Goal: Navigation & Orientation: Find specific page/section

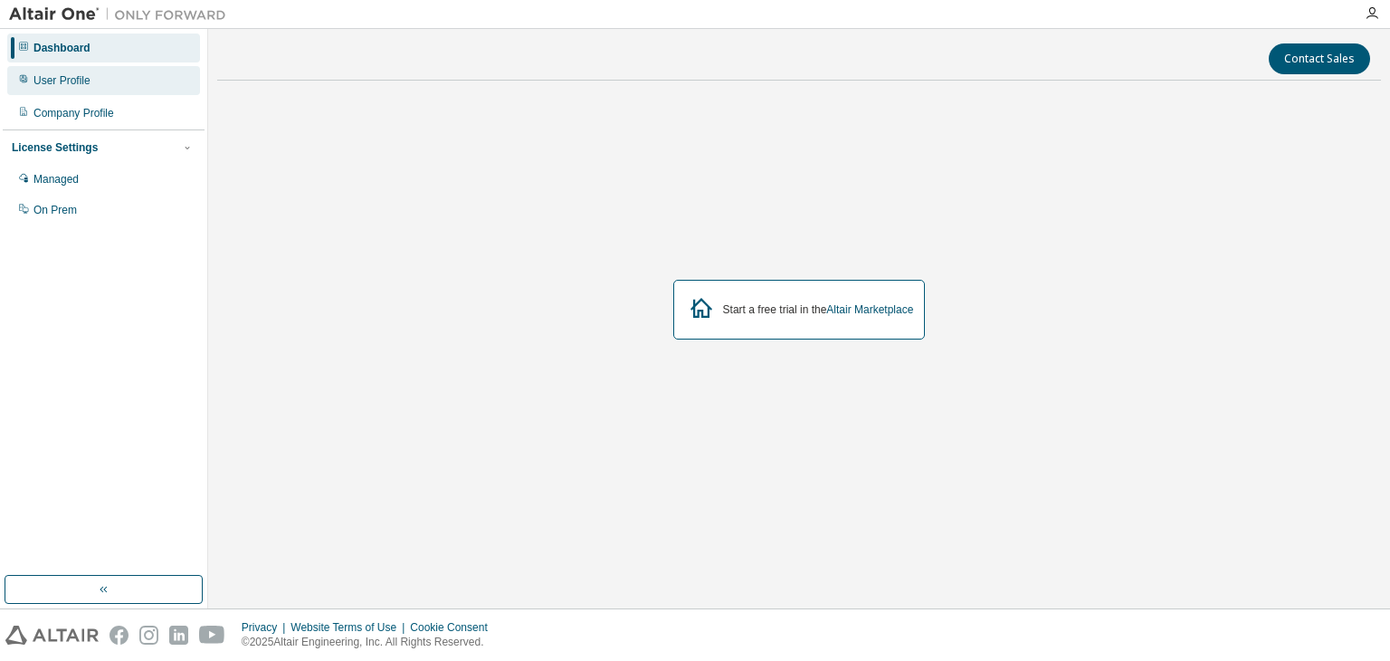
click at [77, 89] on div "User Profile" at bounding box center [103, 80] width 193 height 29
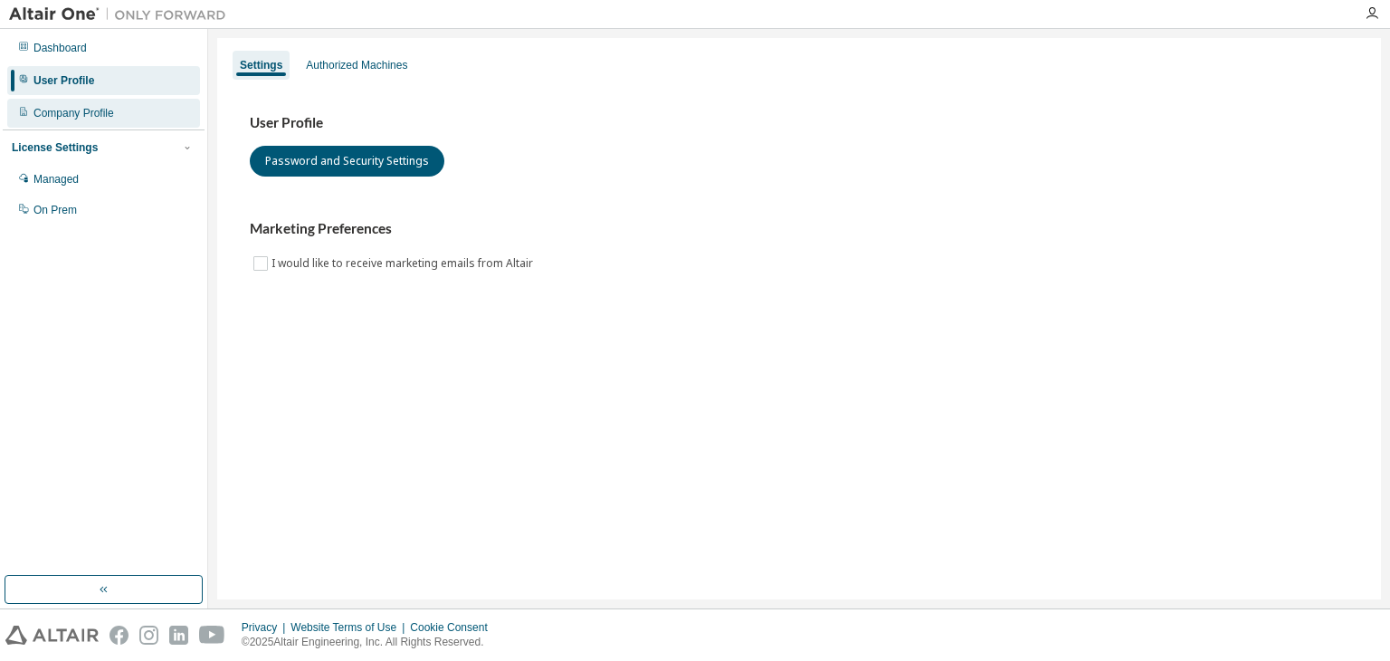
click at [65, 109] on div "Company Profile" at bounding box center [73, 113] width 81 height 14
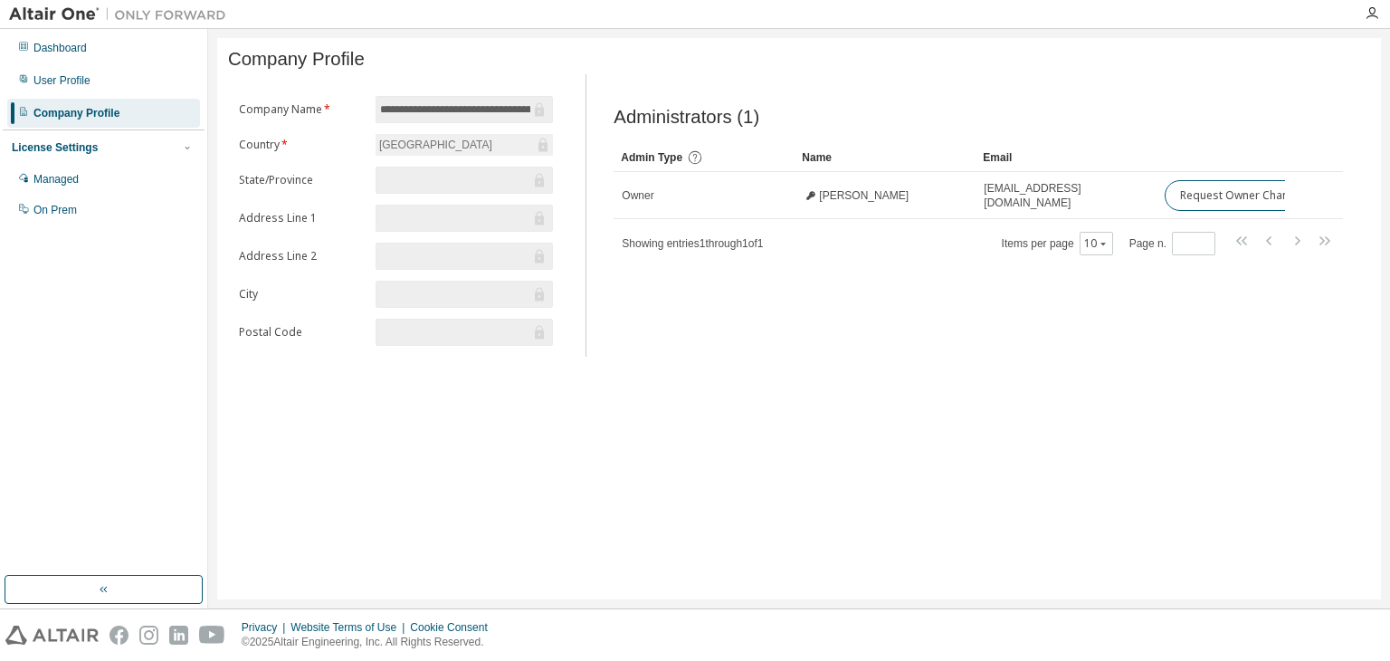
drag, startPoint x: 563, startPoint y: 102, endPoint x: 534, endPoint y: 99, distance: 29.2
click at [534, 99] on div "**********" at bounding box center [396, 226] width 336 height 261
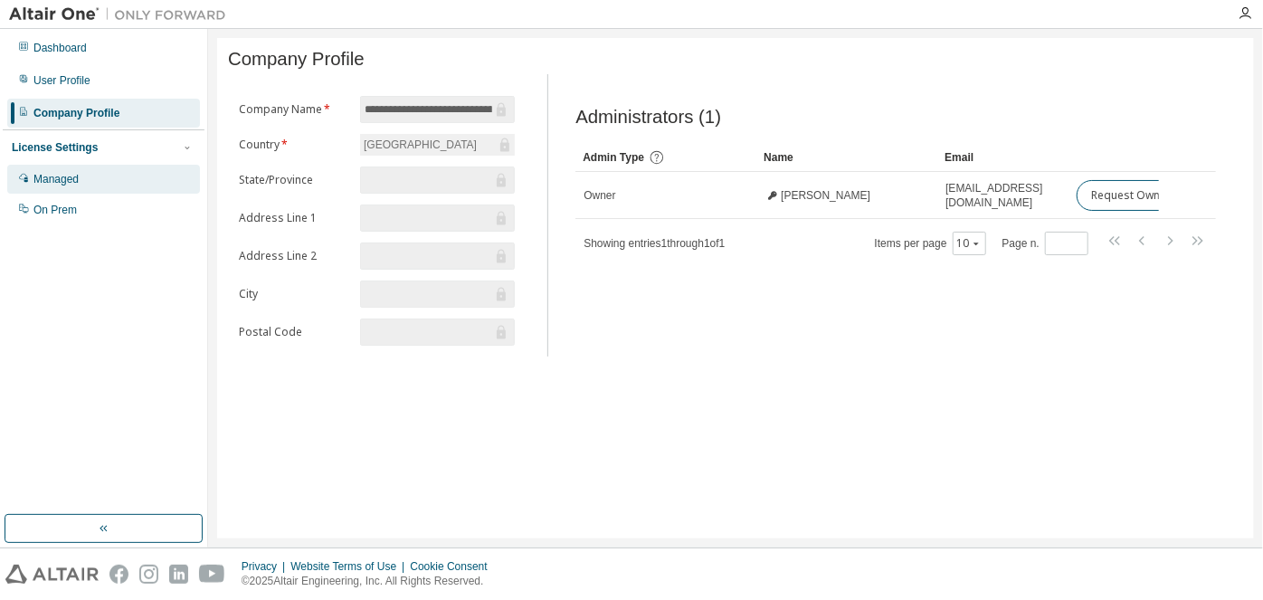
click at [103, 187] on div "Managed" at bounding box center [103, 179] width 193 height 29
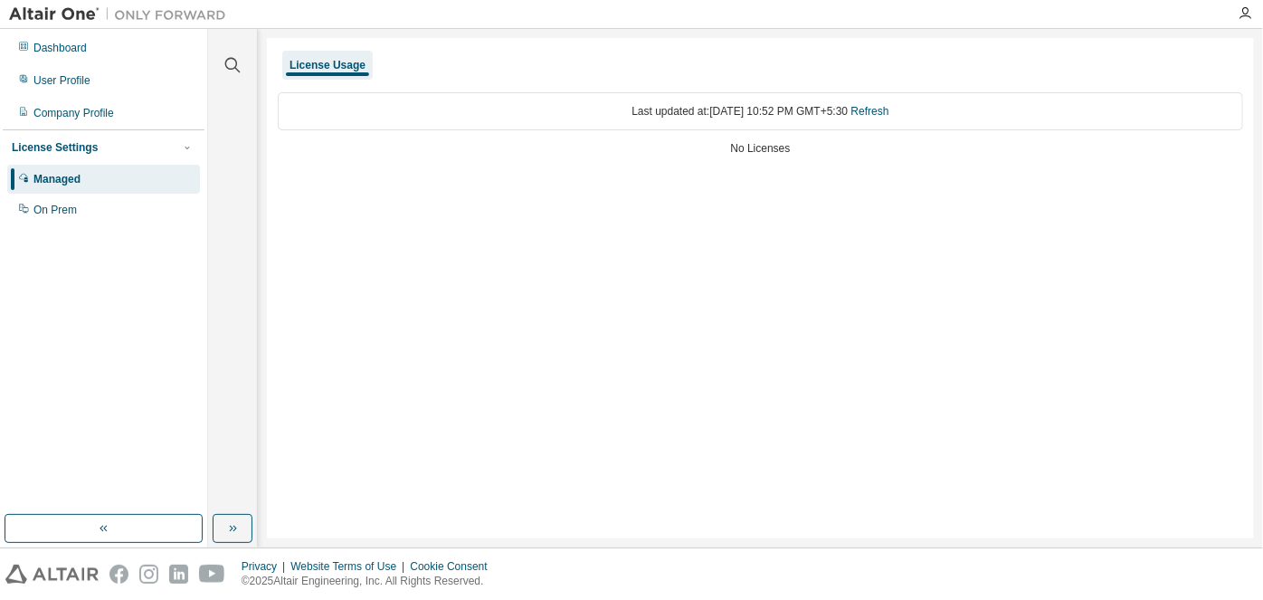
click at [84, 133] on div "License Settings Managed On Prem" at bounding box center [104, 177] width 202 height 97
click at [89, 119] on div "Company Profile" at bounding box center [73, 113] width 81 height 14
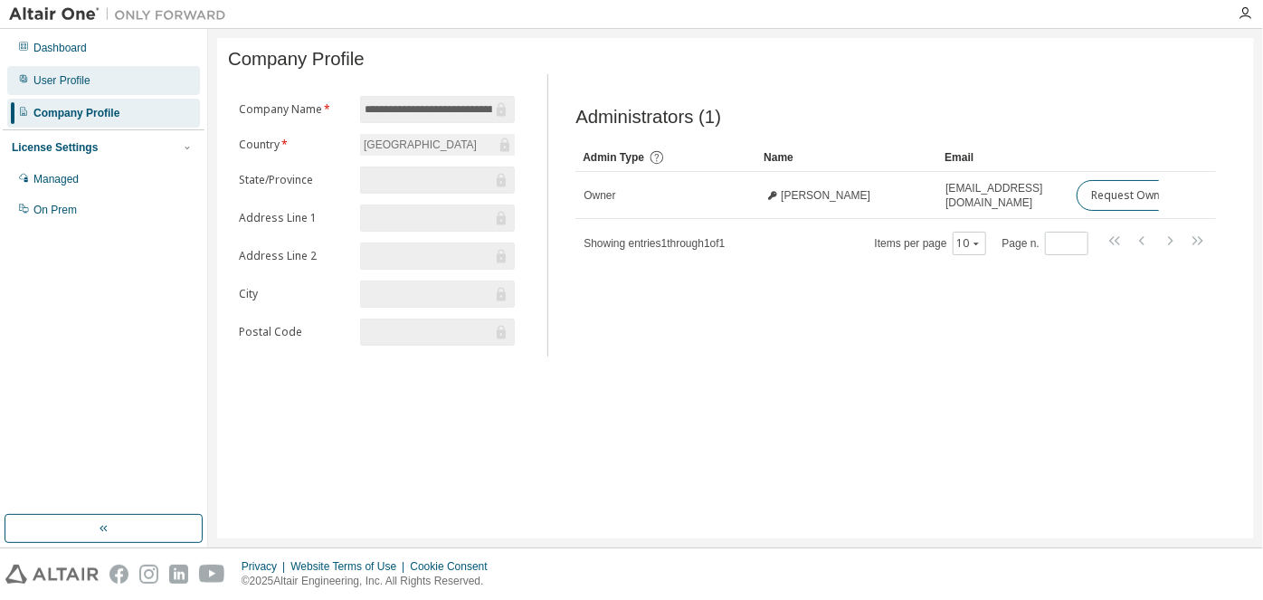
click at [72, 87] on div "User Profile" at bounding box center [61, 80] width 57 height 14
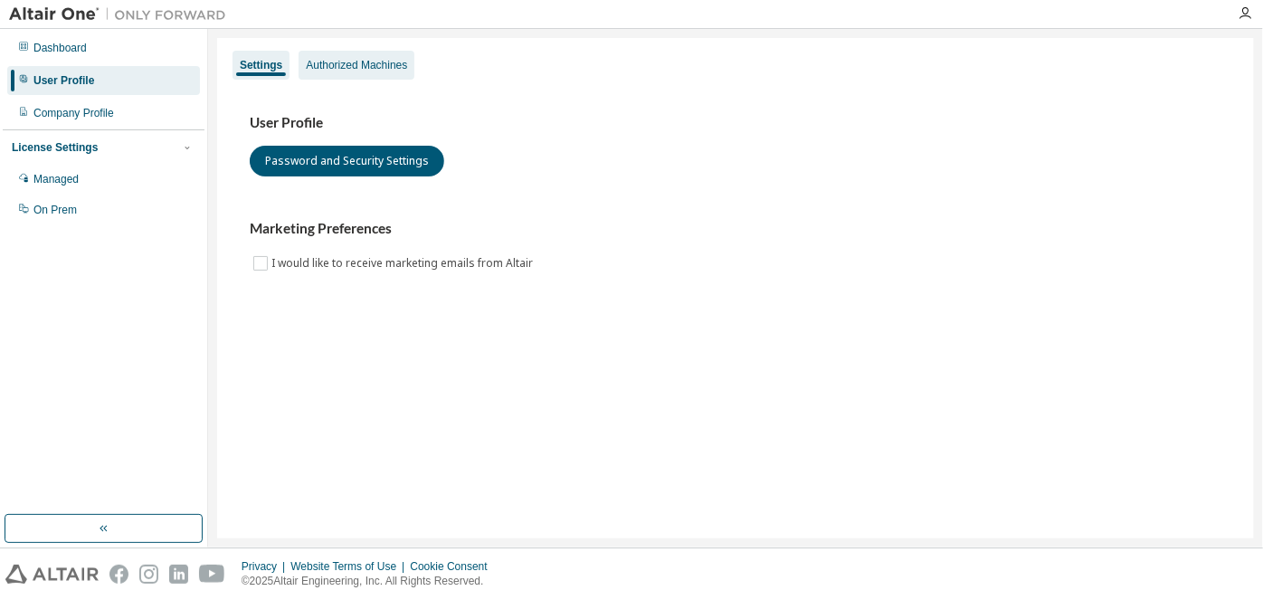
click at [358, 74] on div "Authorized Machines" at bounding box center [357, 65] width 116 height 29
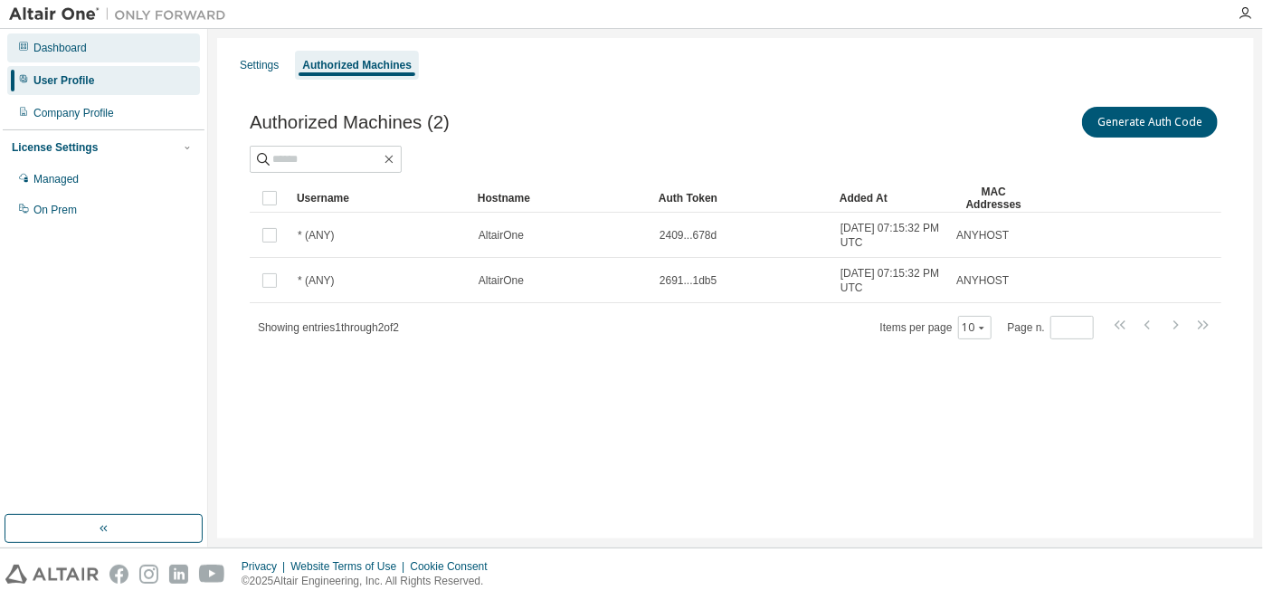
click at [110, 53] on div "Dashboard" at bounding box center [103, 47] width 193 height 29
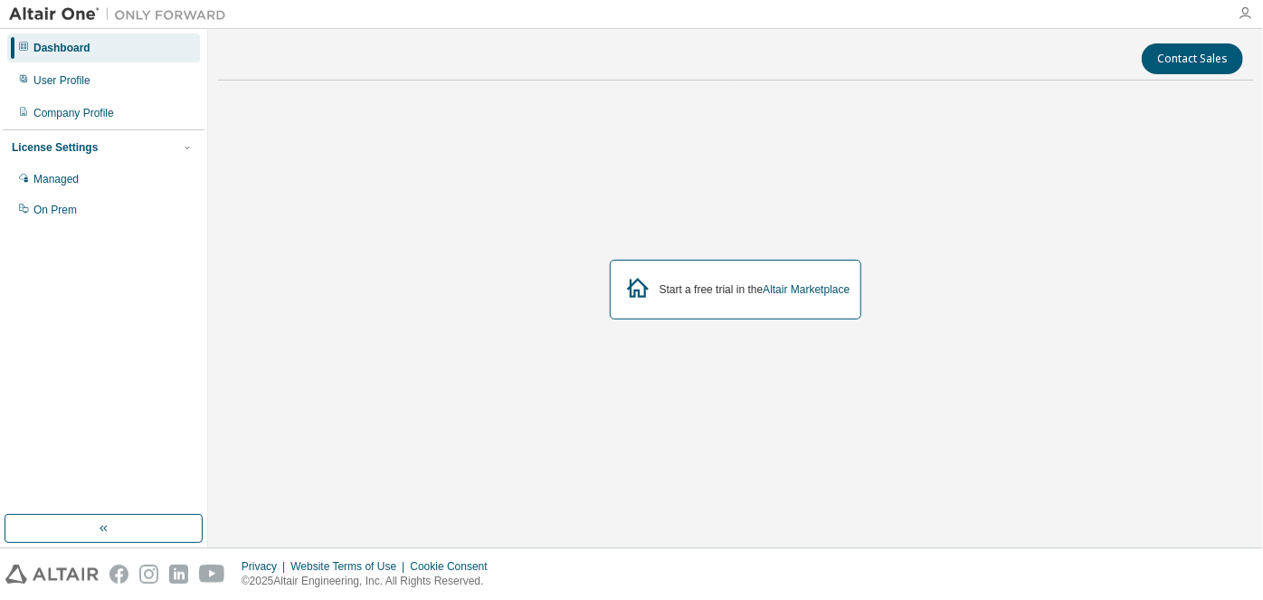
click at [1242, 15] on icon "button" at bounding box center [1245, 13] width 14 height 14
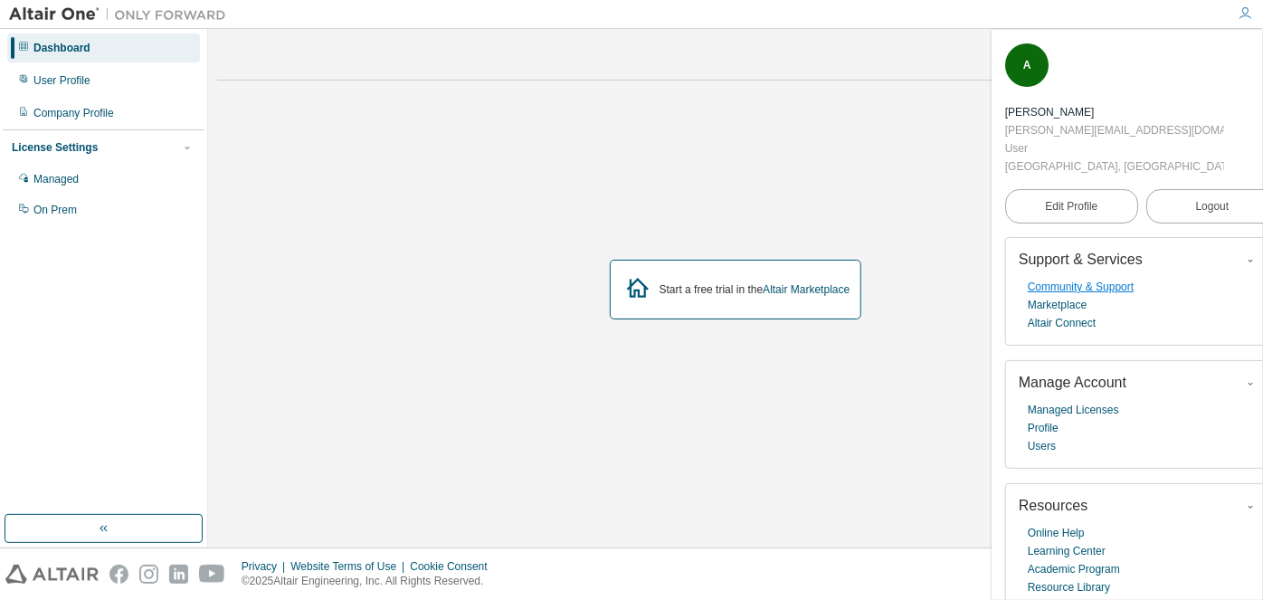
click at [1122, 278] on link "Community & Support" at bounding box center [1081, 287] width 106 height 18
click at [1098, 410] on link "Managed Licenses" at bounding box center [1073, 410] width 91 height 18
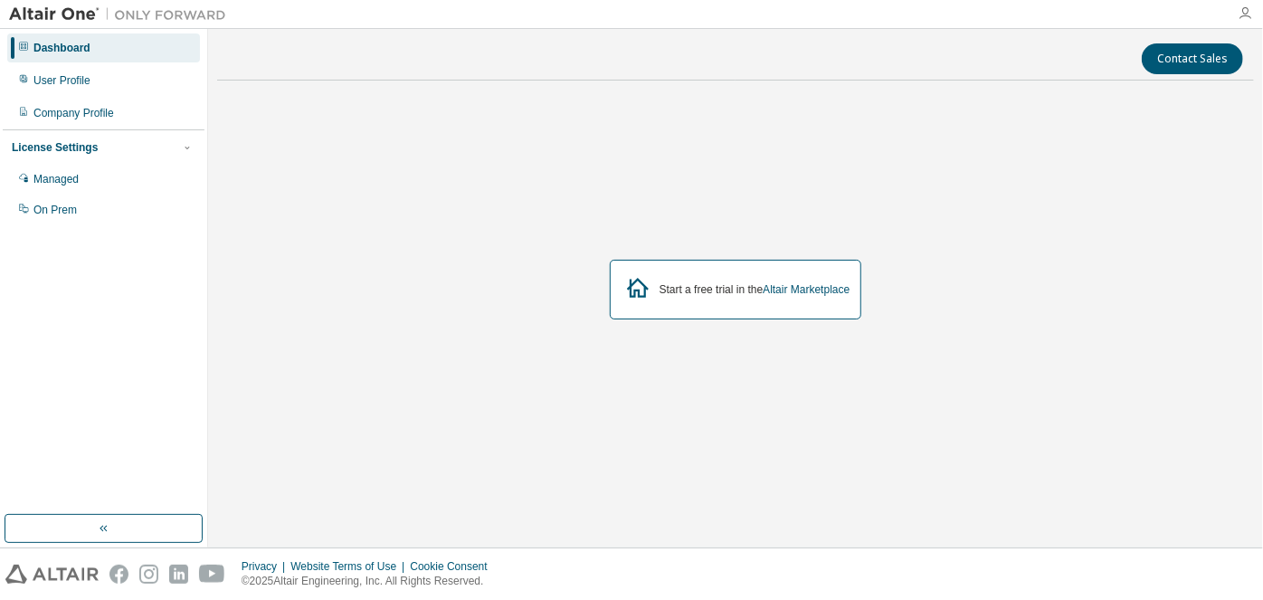
click at [1244, 7] on icon "button" at bounding box center [1245, 13] width 14 height 14
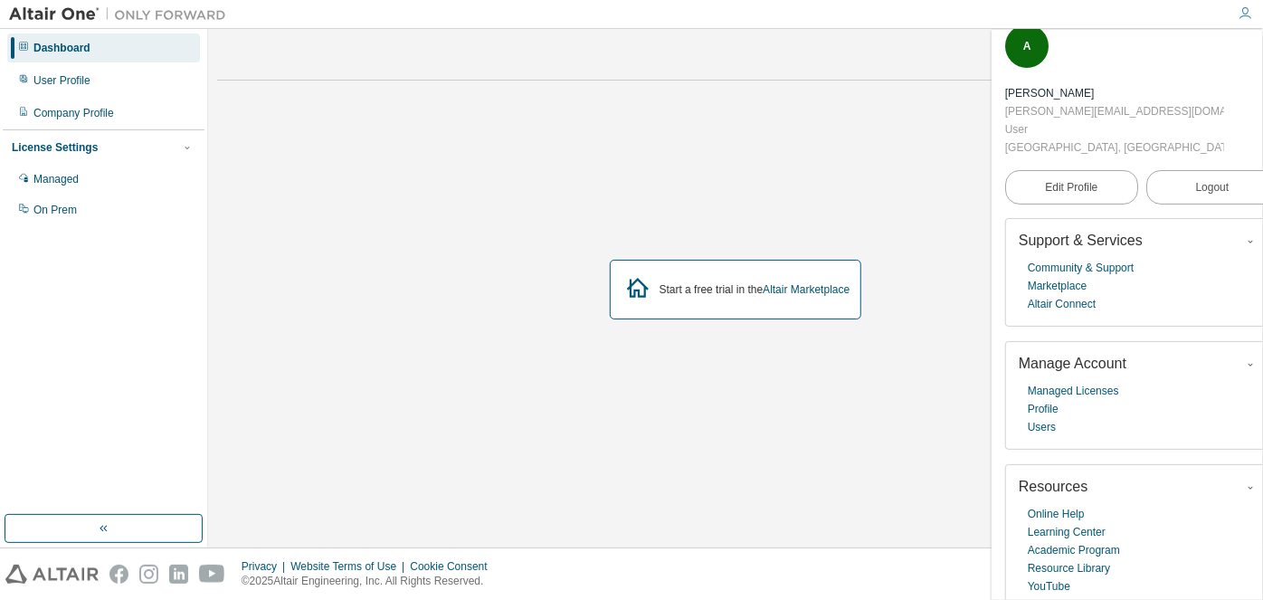
scroll to position [27, 0]
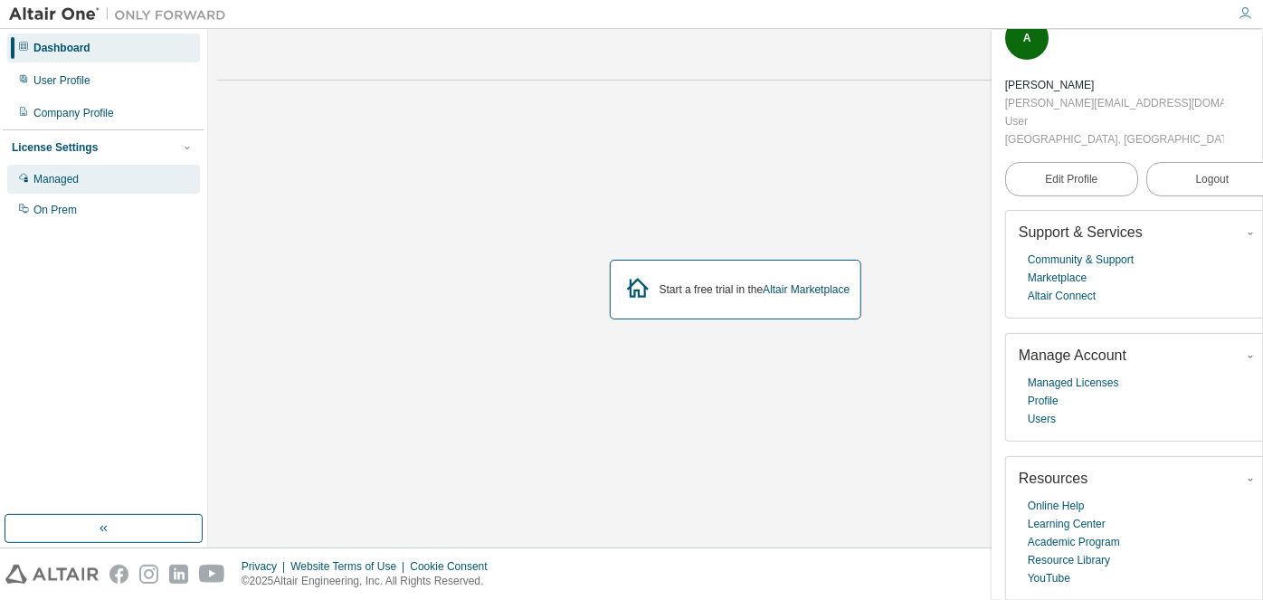
click at [69, 184] on div "Managed" at bounding box center [55, 179] width 45 height 14
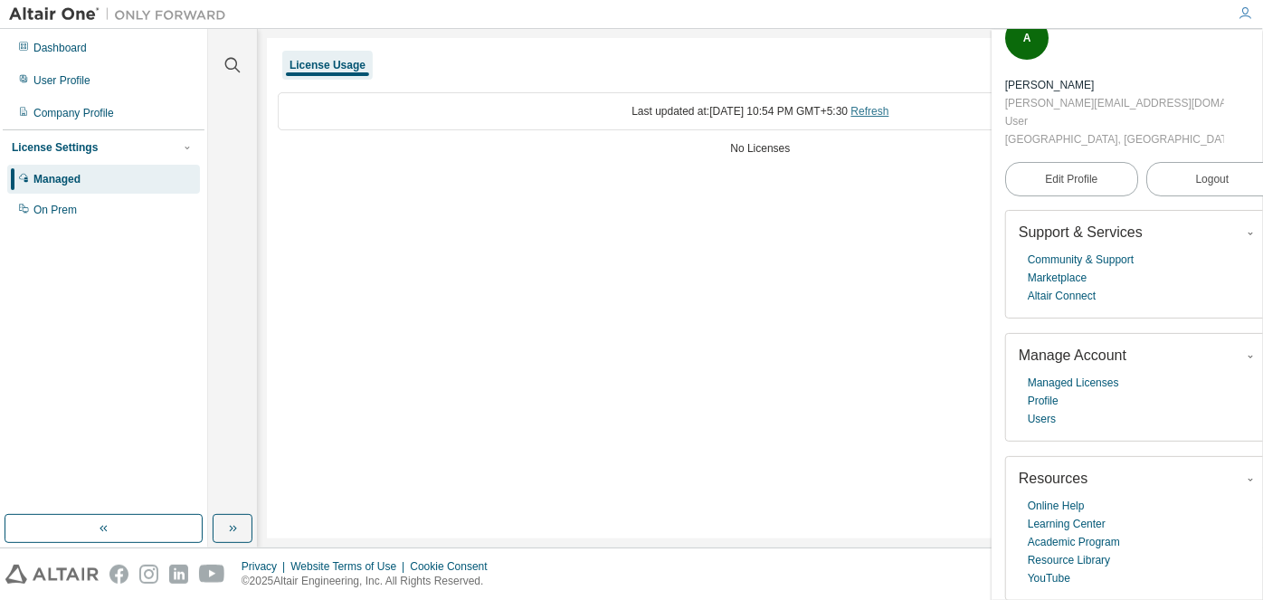
click at [890, 109] on link "Refresh" at bounding box center [871, 111] width 38 height 13
click at [65, 214] on div "On Prem" at bounding box center [54, 210] width 43 height 14
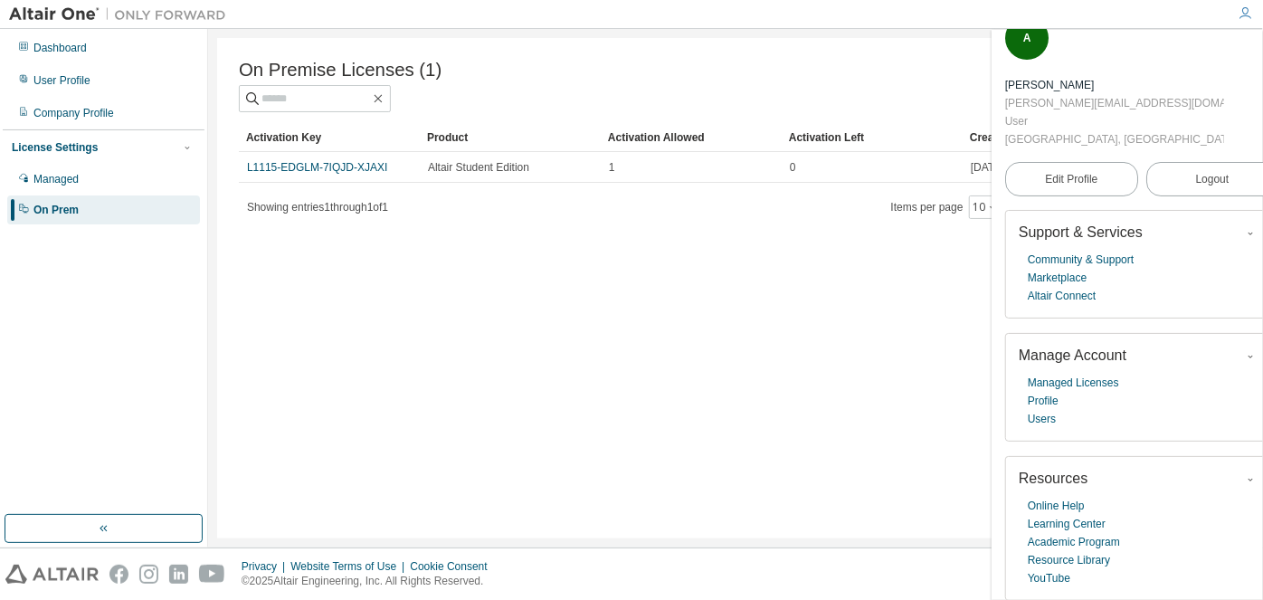
click at [1235, 29] on div "On Premise Licenses (1) Clear Load Save Save As Field Operator Value Select fil…" at bounding box center [735, 288] width 1055 height 519
click at [1233, 24] on div at bounding box center [1245, 13] width 36 height 27
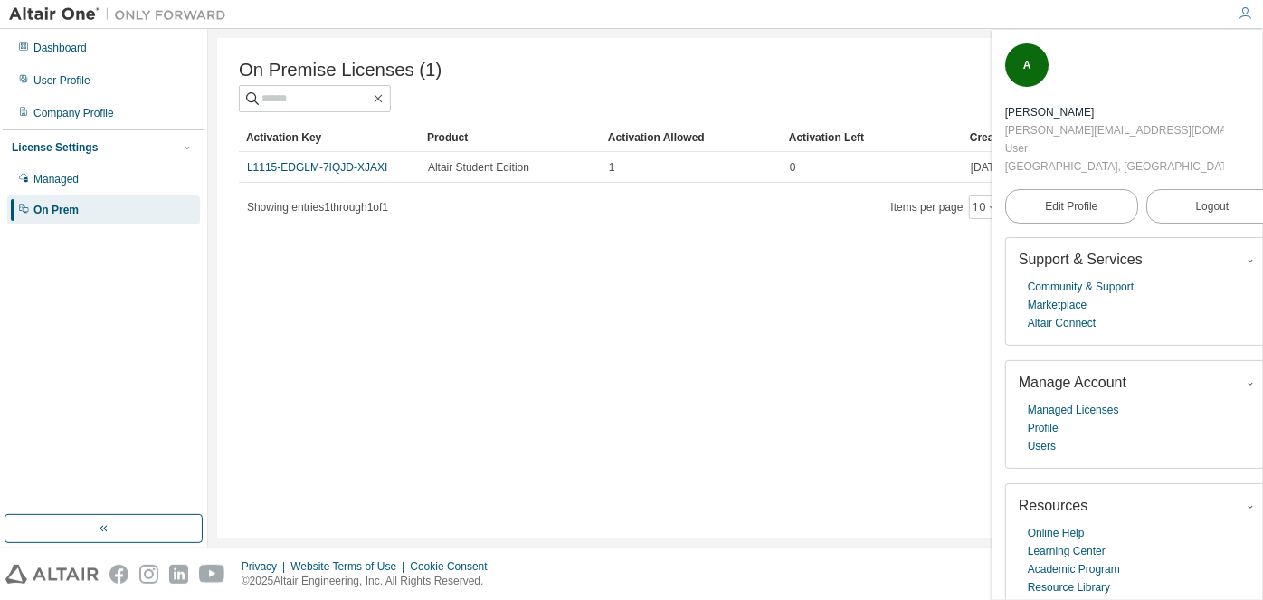
click at [1250, 14] on icon "button" at bounding box center [1245, 13] width 14 height 14
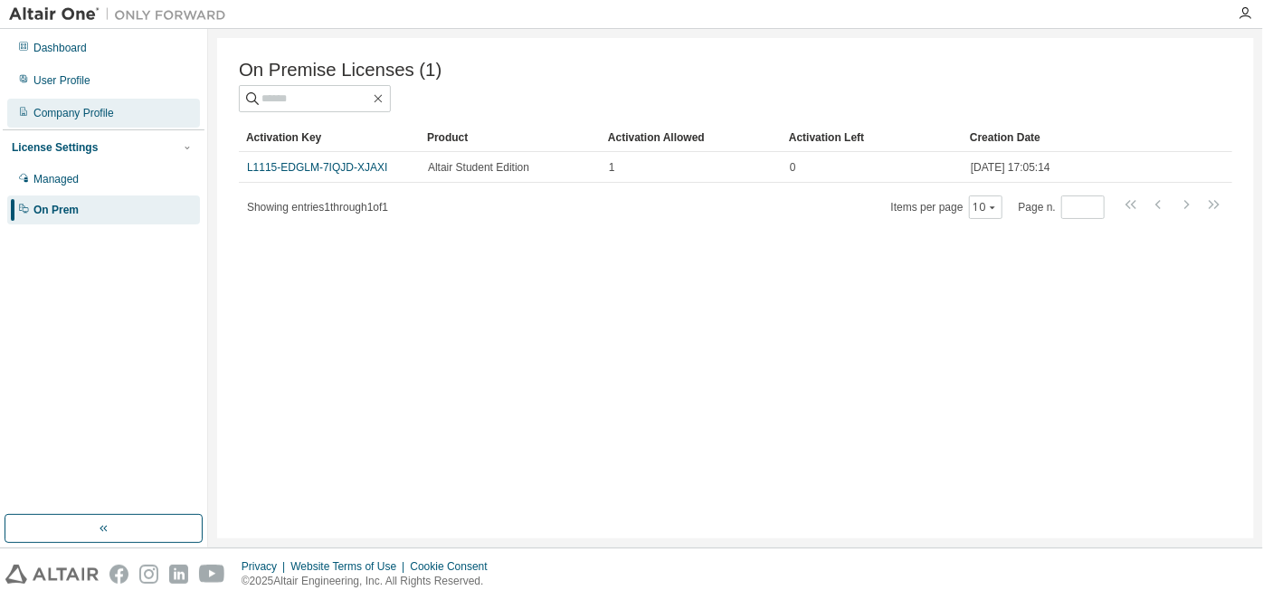
click at [78, 118] on div "Company Profile" at bounding box center [73, 113] width 81 height 14
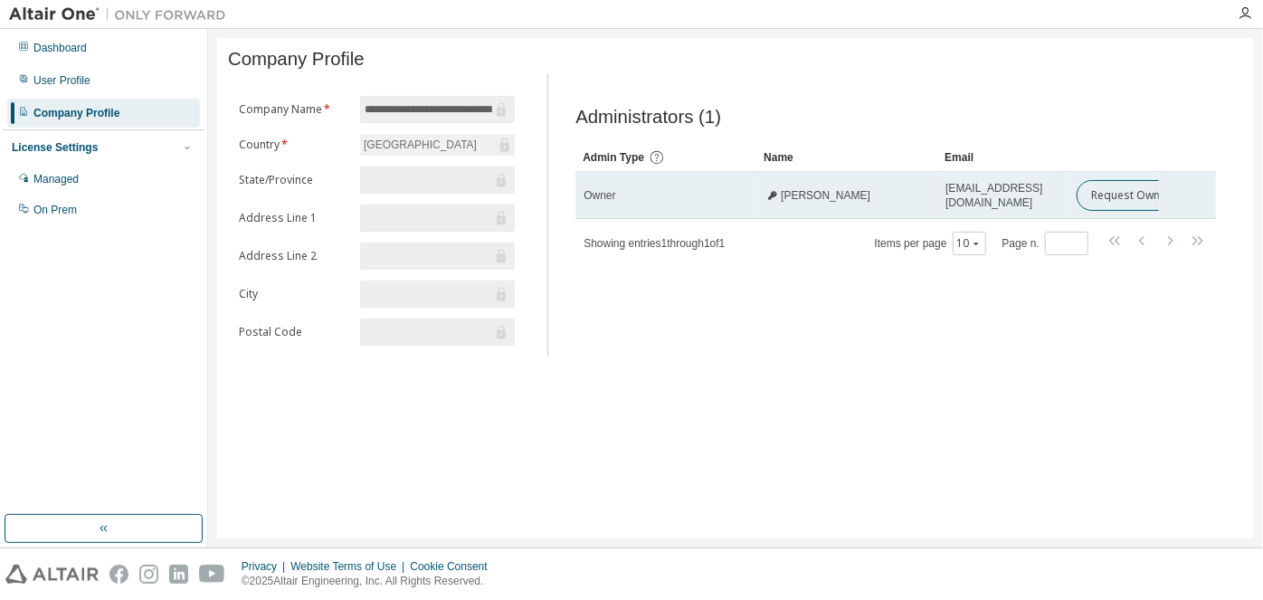
click at [776, 201] on icon at bounding box center [772, 195] width 11 height 11
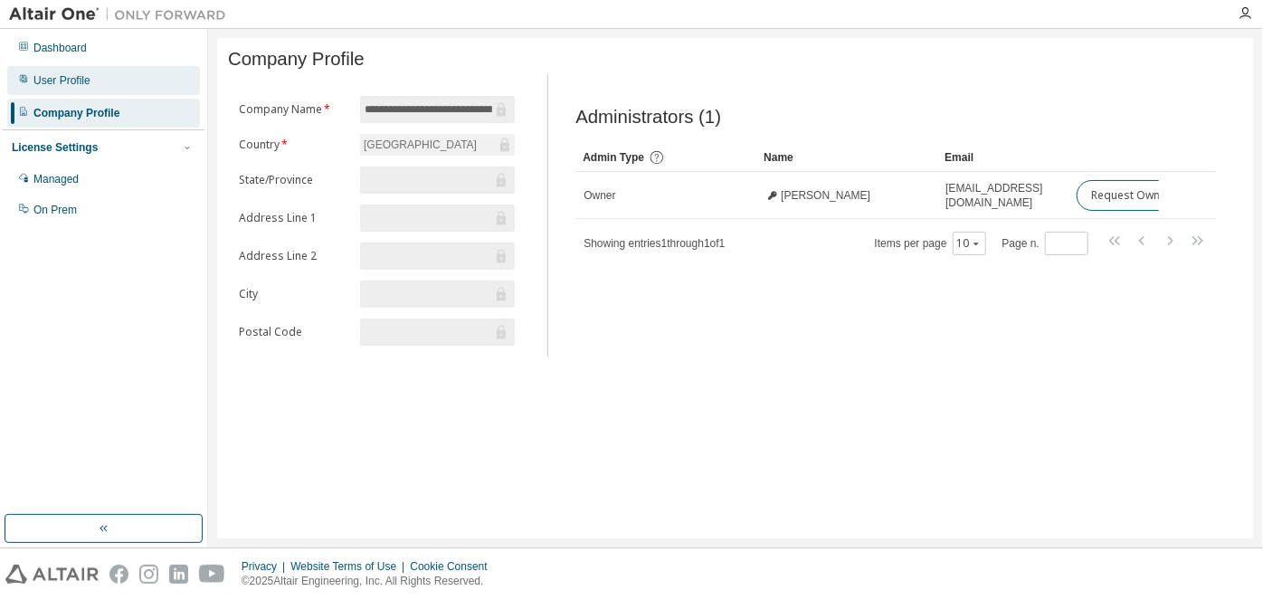
click at [72, 92] on div "User Profile" at bounding box center [103, 80] width 193 height 29
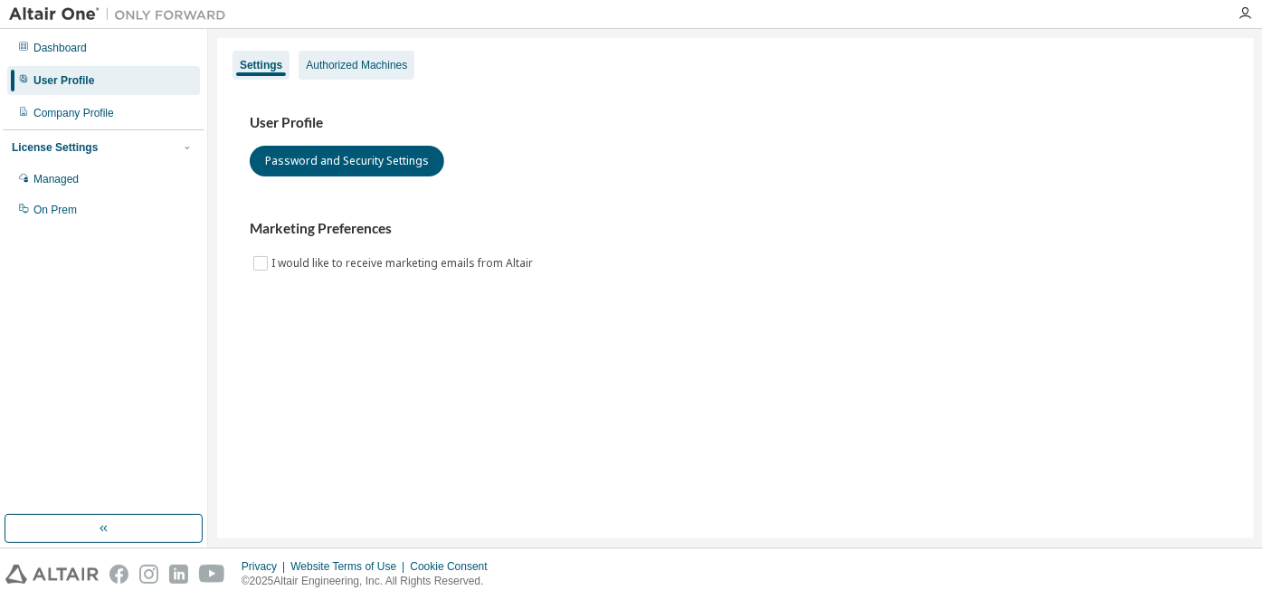
click at [362, 66] on div "Authorized Machines" at bounding box center [356, 65] width 101 height 14
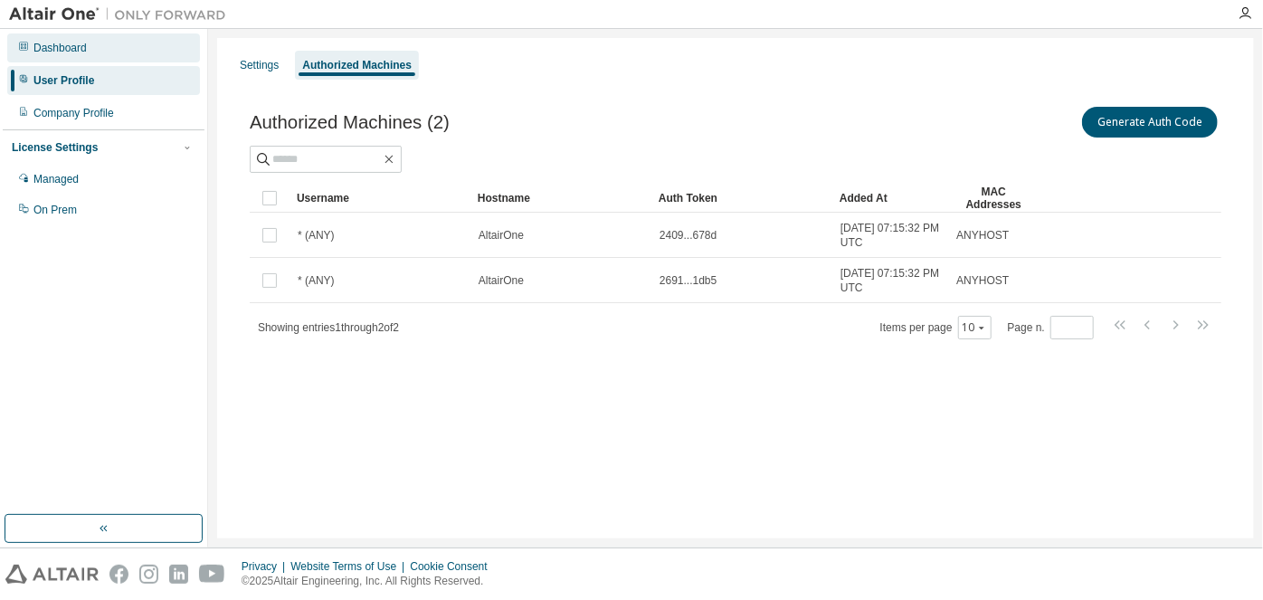
click at [84, 46] on div "Dashboard" at bounding box center [59, 48] width 53 height 14
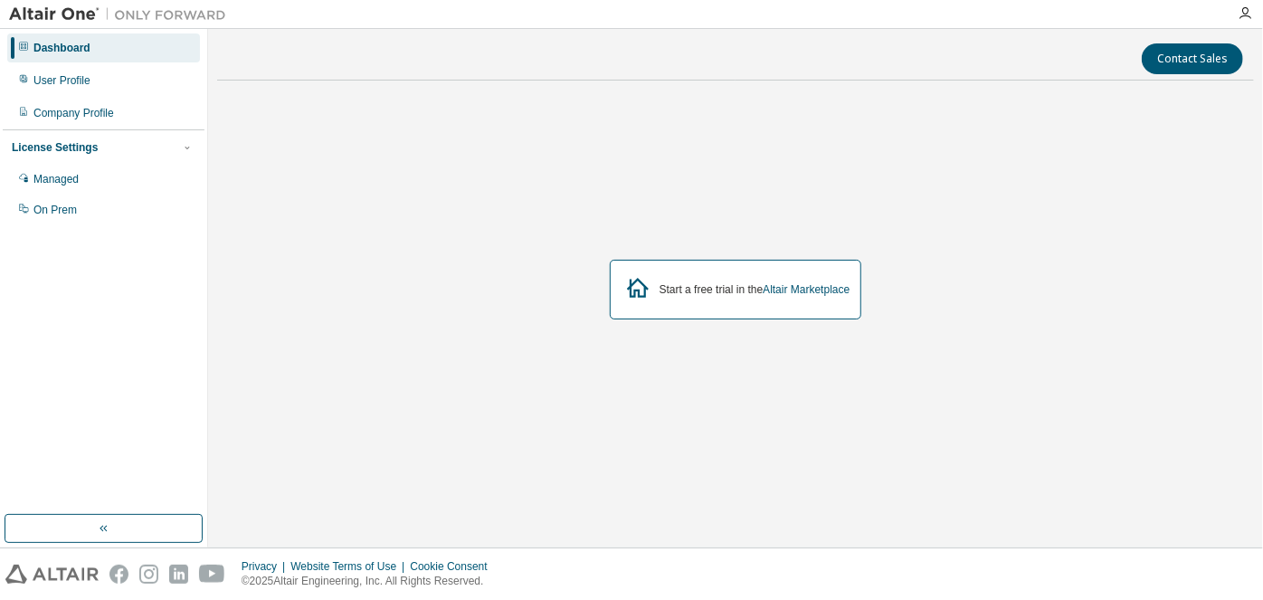
click at [1255, 11] on div at bounding box center [1245, 13] width 36 height 14
click at [1245, 18] on icon "button" at bounding box center [1245, 13] width 14 height 14
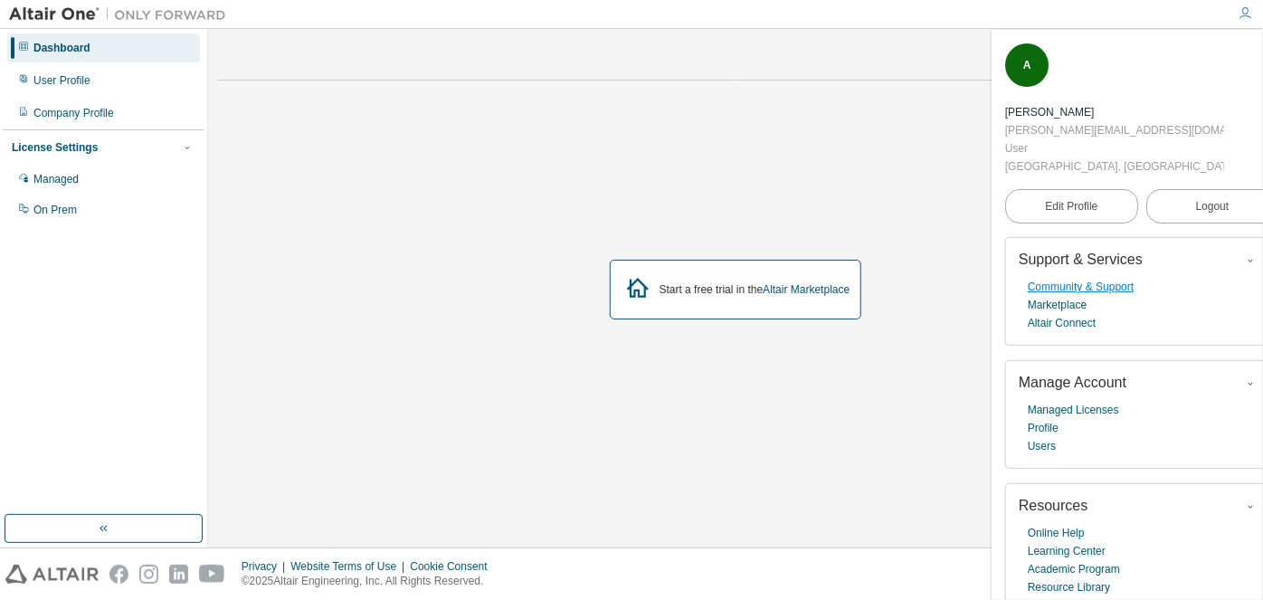
click at [1076, 285] on link "Community & Support" at bounding box center [1081, 287] width 106 height 18
